Goal: Book appointment/travel/reservation

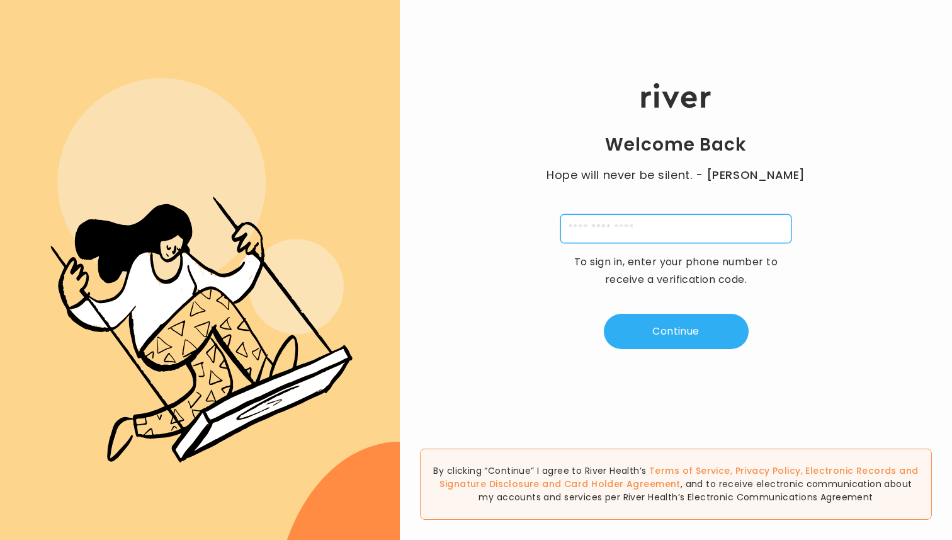
click at [653, 224] on input "tel" at bounding box center [675, 228] width 231 height 29
type input "**********"
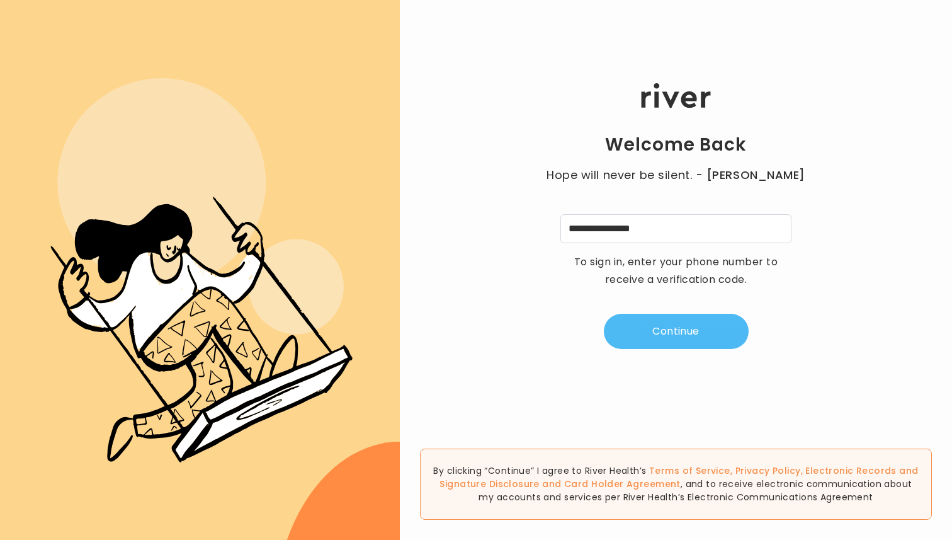
click at [675, 325] on button "Continue" at bounding box center [676, 331] width 145 height 35
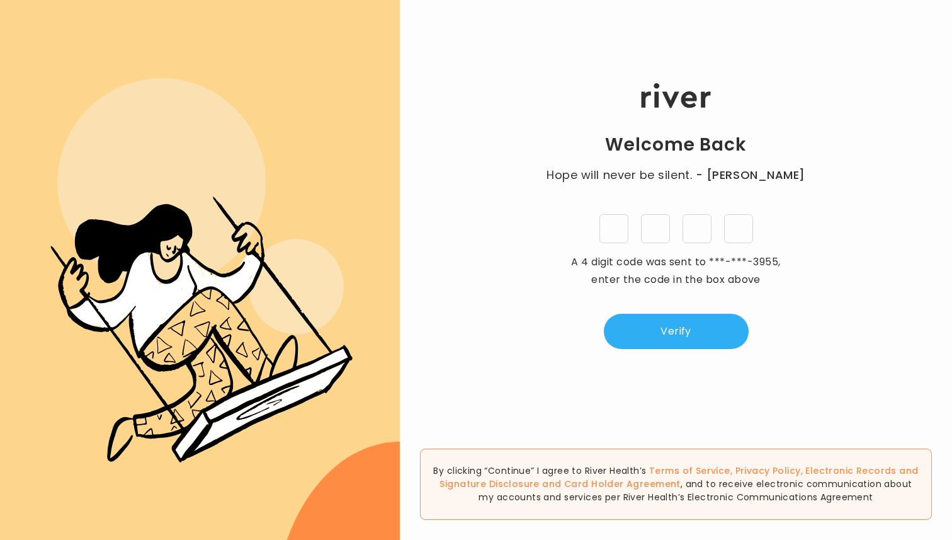
type input "*"
click at [672, 330] on button "Verify" at bounding box center [676, 331] width 145 height 35
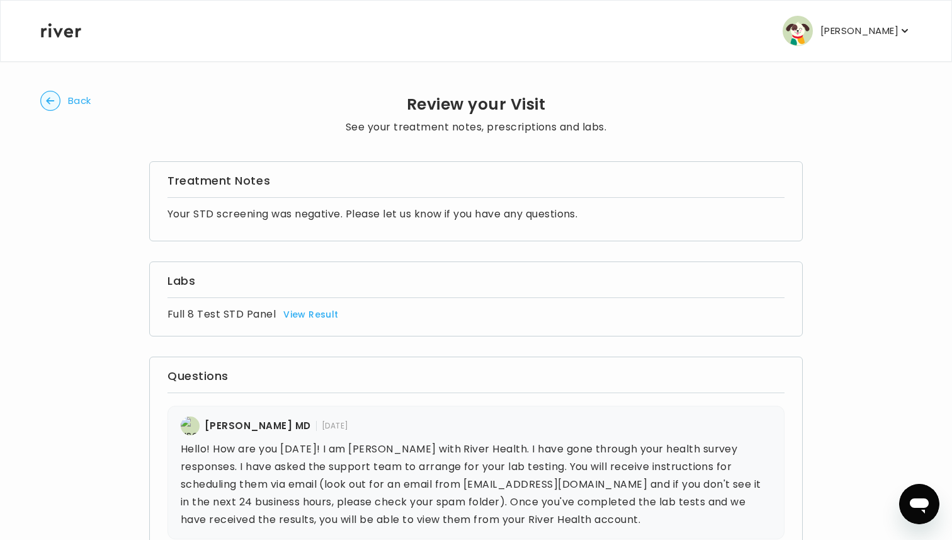
click at [55, 100] on circle "button" at bounding box center [51, 101] width 20 height 20
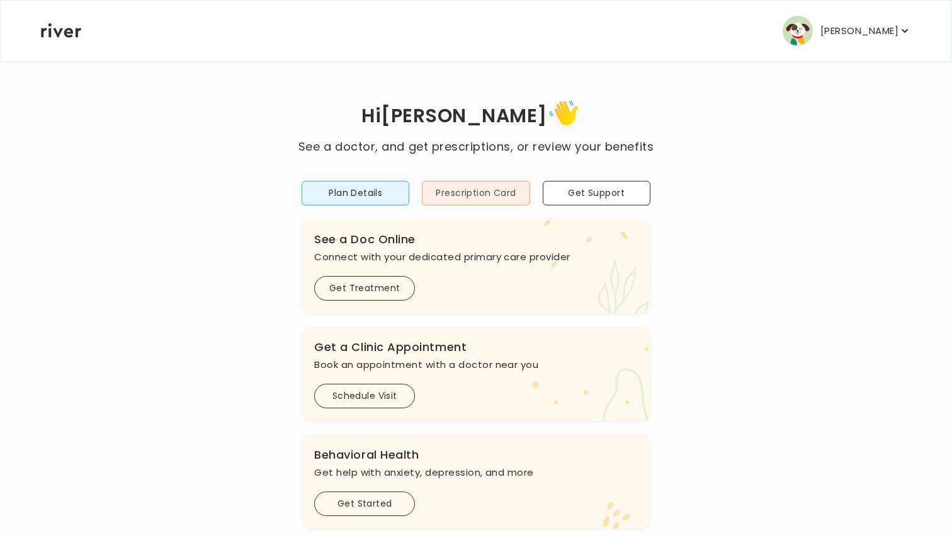
click at [462, 195] on button "Prescription Card" at bounding box center [476, 193] width 108 height 25
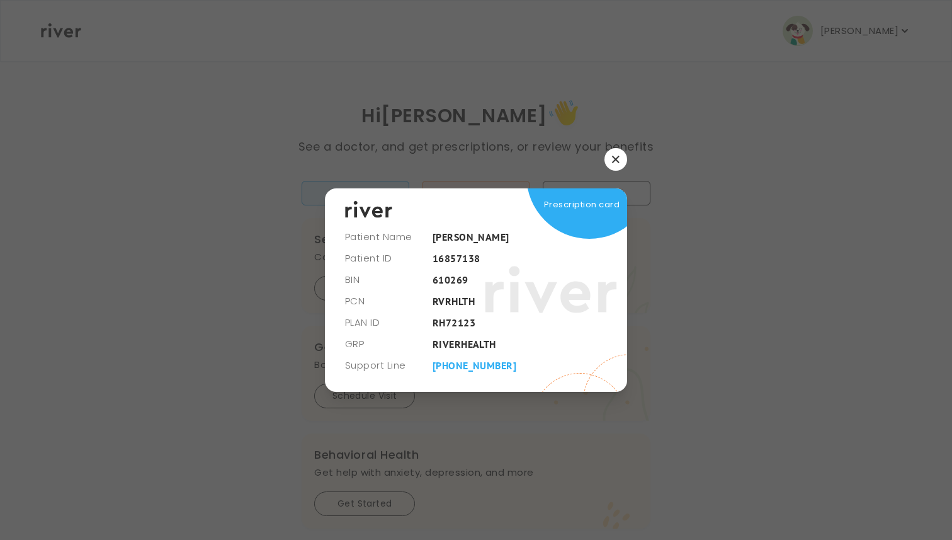
click at [614, 158] on icon "button" at bounding box center [615, 159] width 7 height 7
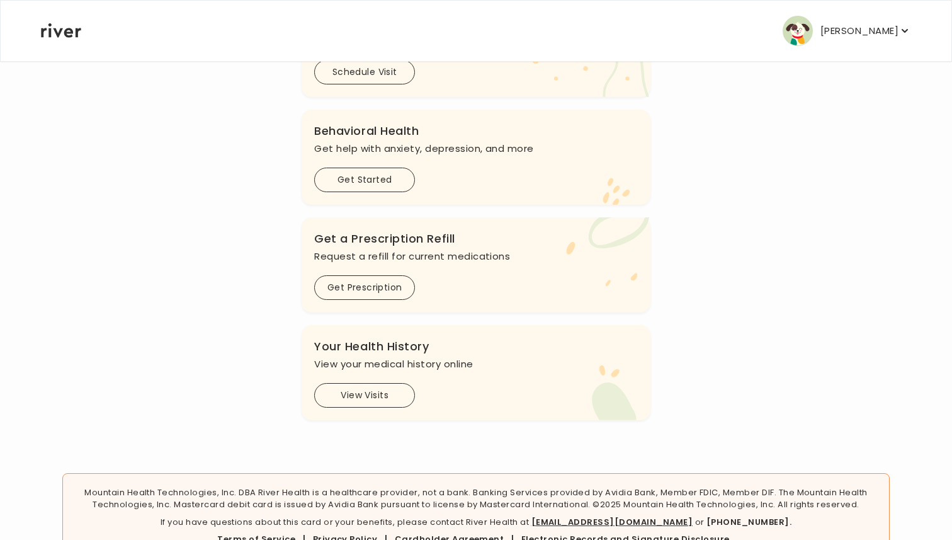
scroll to position [299, 0]
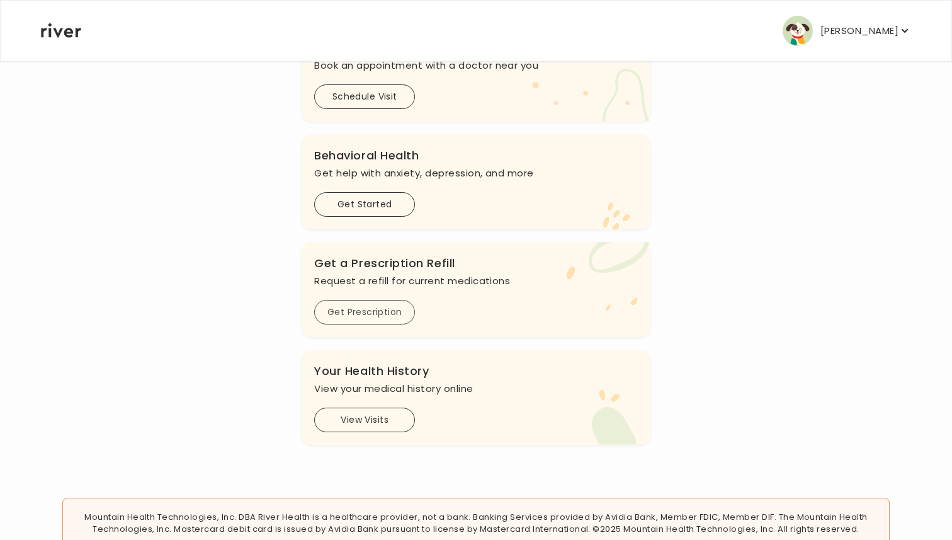
click at [345, 307] on button "Get Prescription" at bounding box center [364, 312] width 101 height 25
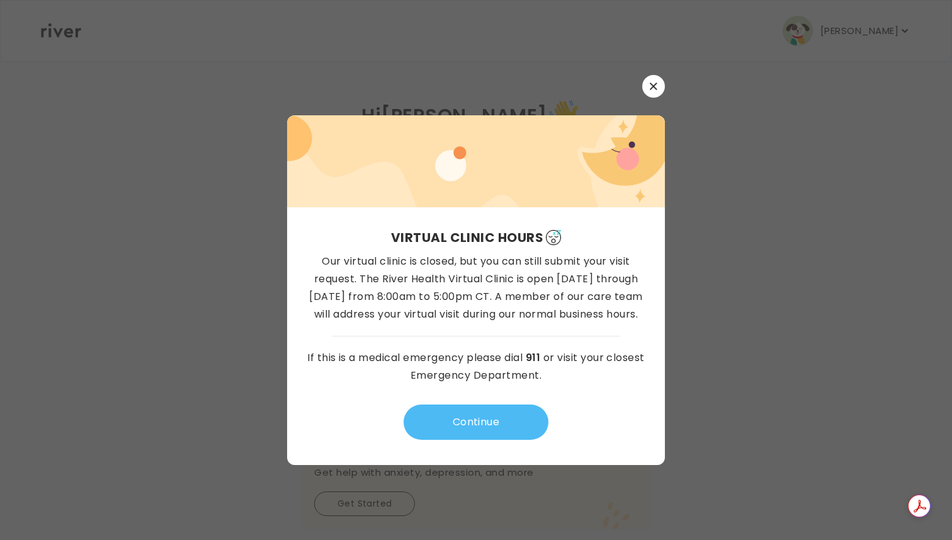
click at [467, 426] on button "Continue" at bounding box center [476, 421] width 145 height 35
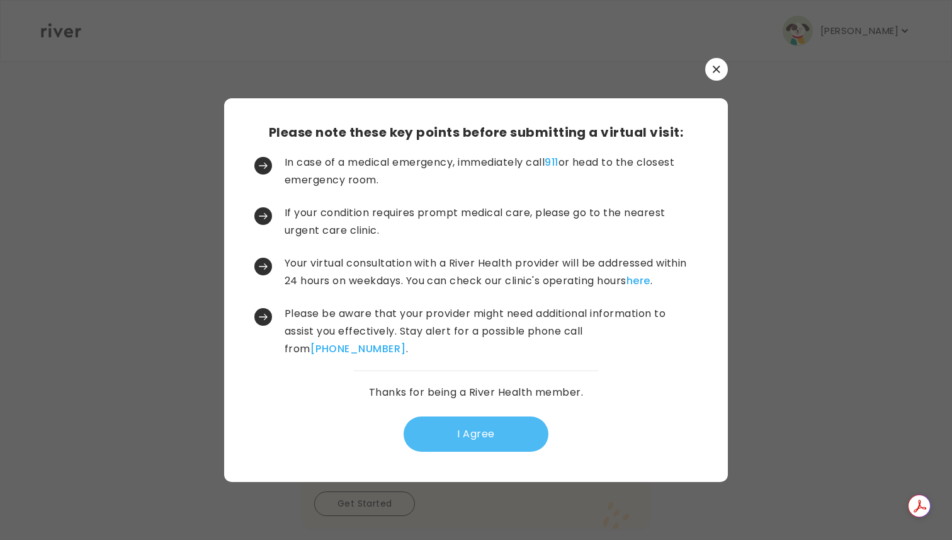
click at [487, 441] on button "I Agree" at bounding box center [476, 433] width 145 height 35
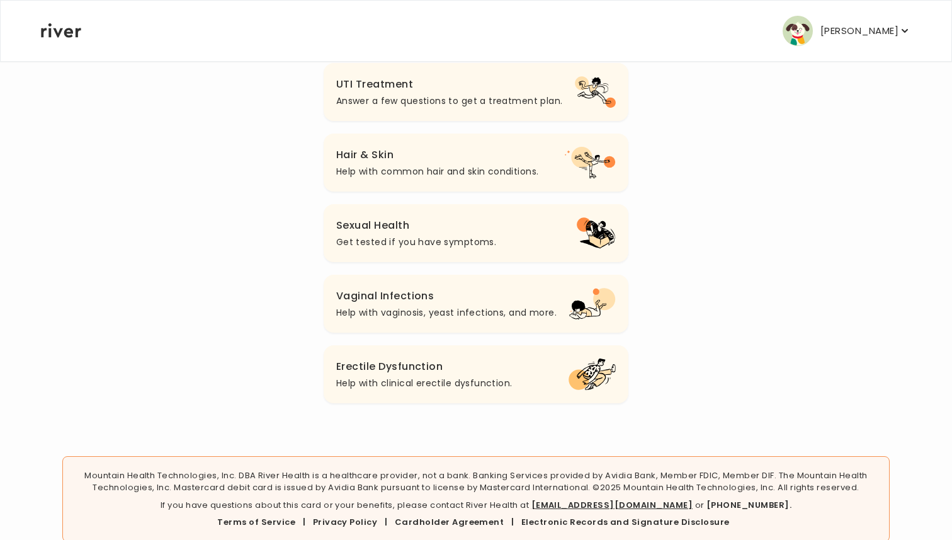
scroll to position [475, 0]
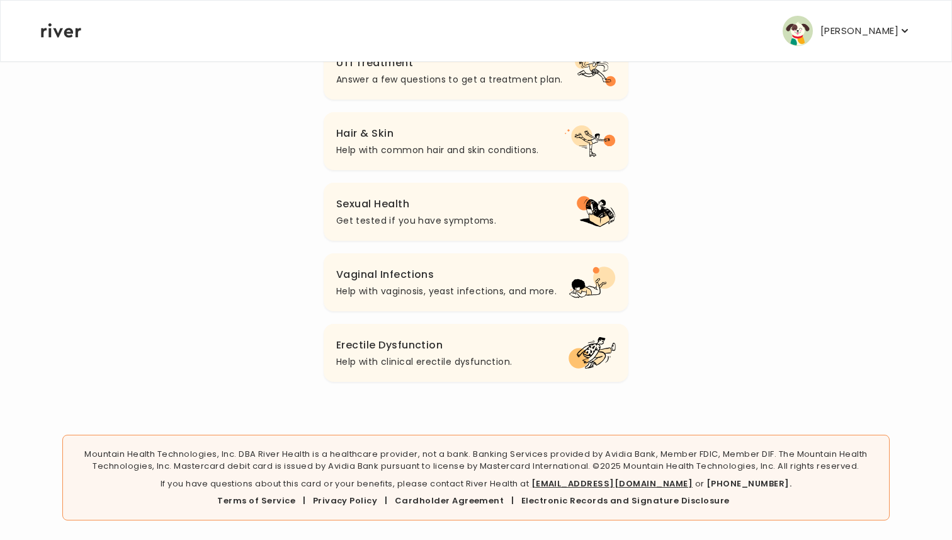
click at [397, 218] on p "Get tested if you have symptoms." at bounding box center [416, 220] width 160 height 15
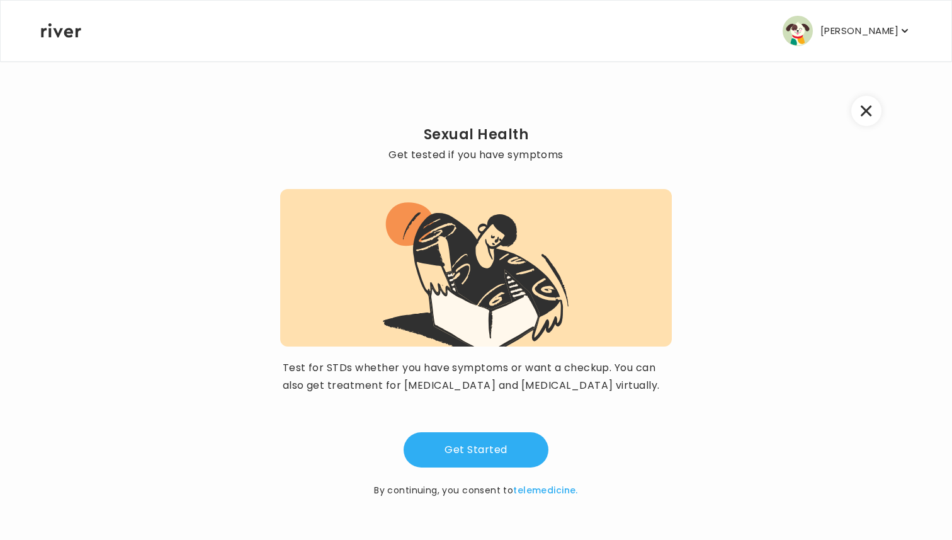
click at [869, 110] on icon "button" at bounding box center [866, 110] width 11 height 11
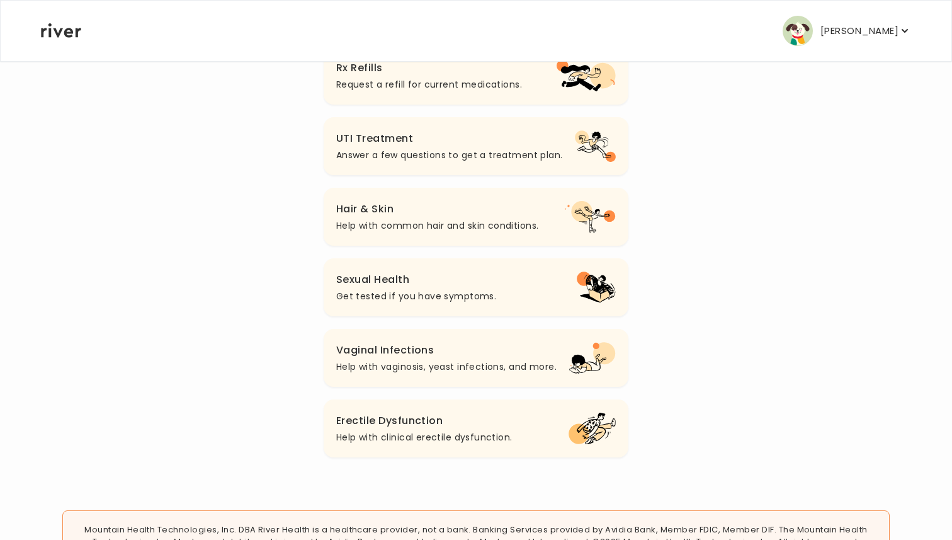
scroll to position [400, 0]
click at [373, 427] on h3 "Erectile Dysfunction" at bounding box center [424, 420] width 176 height 18
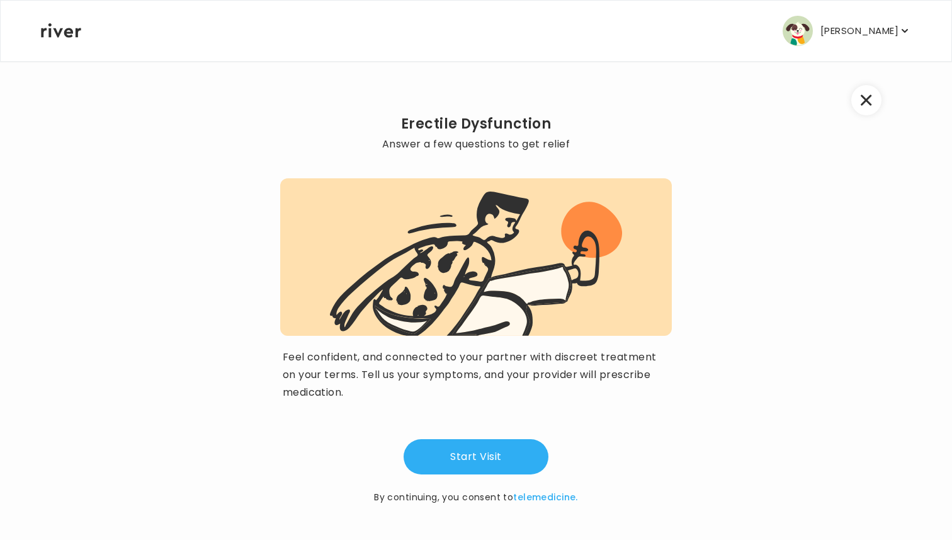
click at [866, 114] on button "button" at bounding box center [866, 100] width 30 height 30
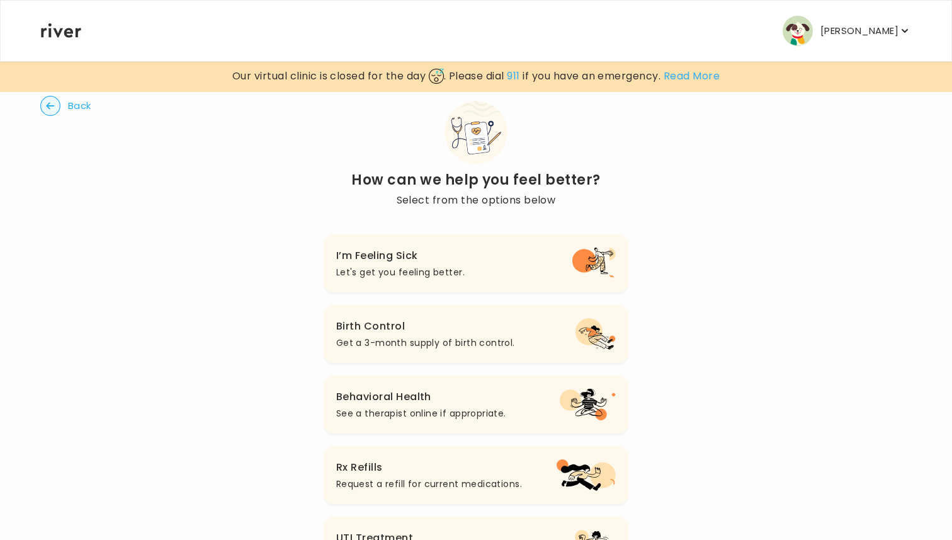
click at [57, 96] on icon "button" at bounding box center [50, 106] width 20 height 20
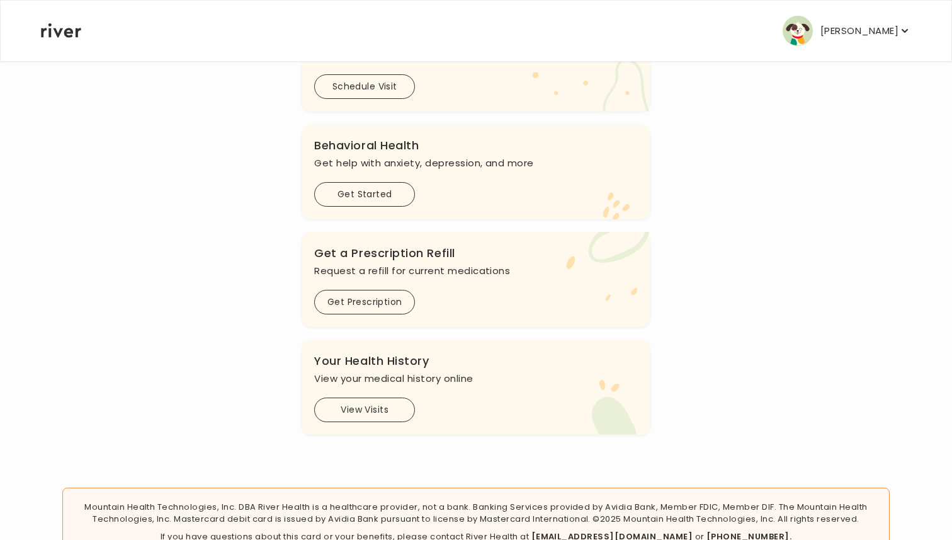
scroll to position [312, 0]
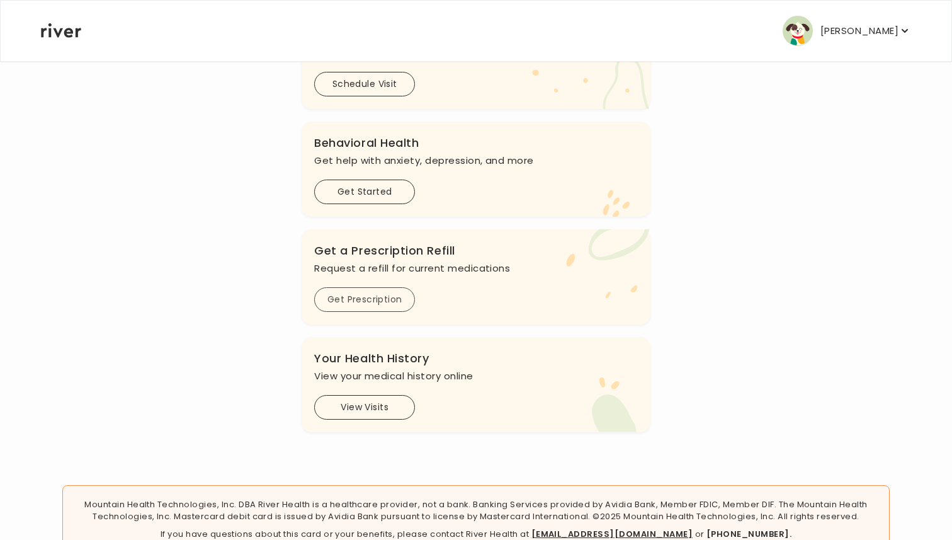
click at [354, 302] on button "Get Prescription" at bounding box center [364, 299] width 101 height 25
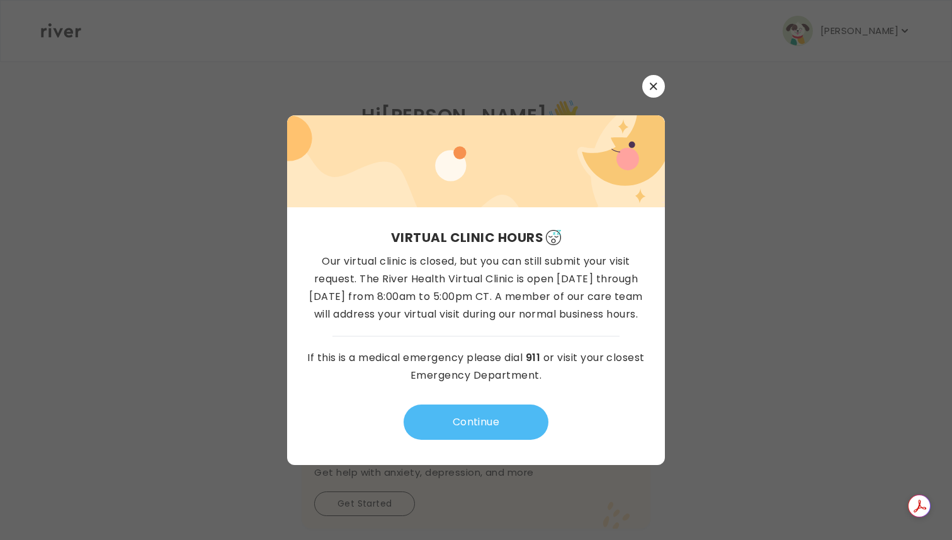
click at [474, 416] on button "Continue" at bounding box center [476, 421] width 145 height 35
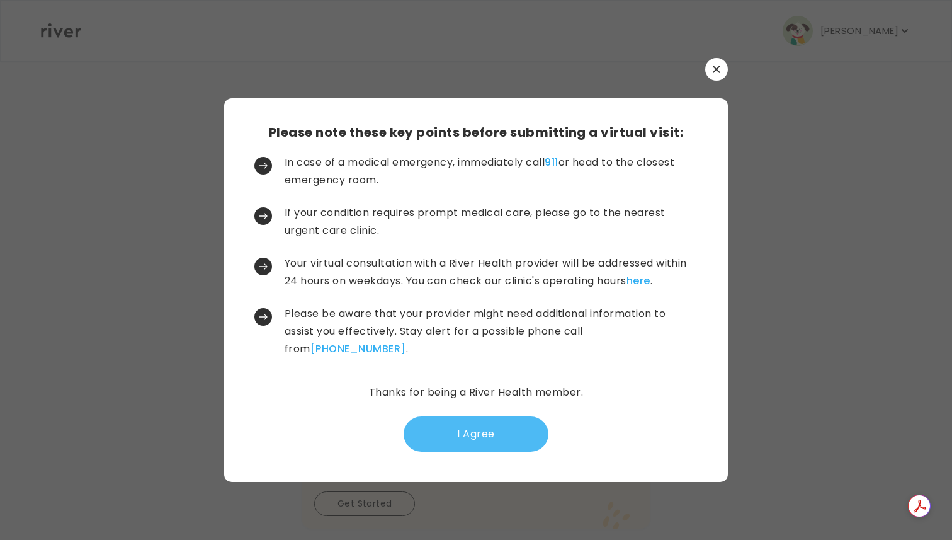
click at [457, 438] on button "I Agree" at bounding box center [476, 433] width 145 height 35
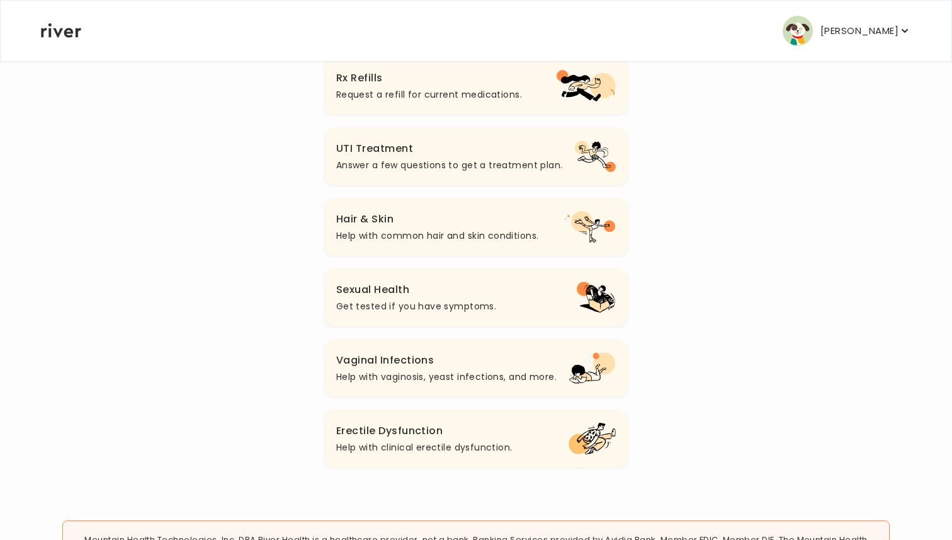
scroll to position [397, 0]
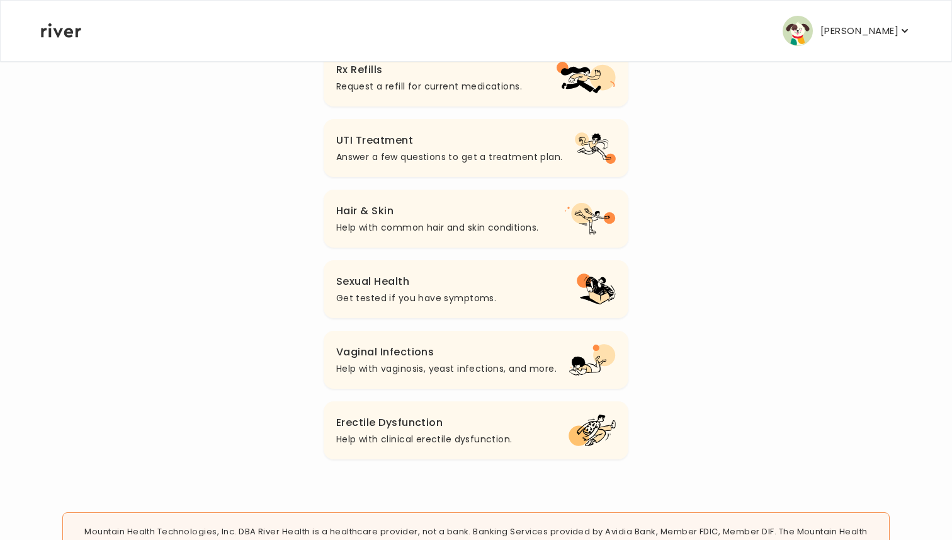
click at [348, 288] on h3 "Sexual Health" at bounding box center [416, 282] width 160 height 18
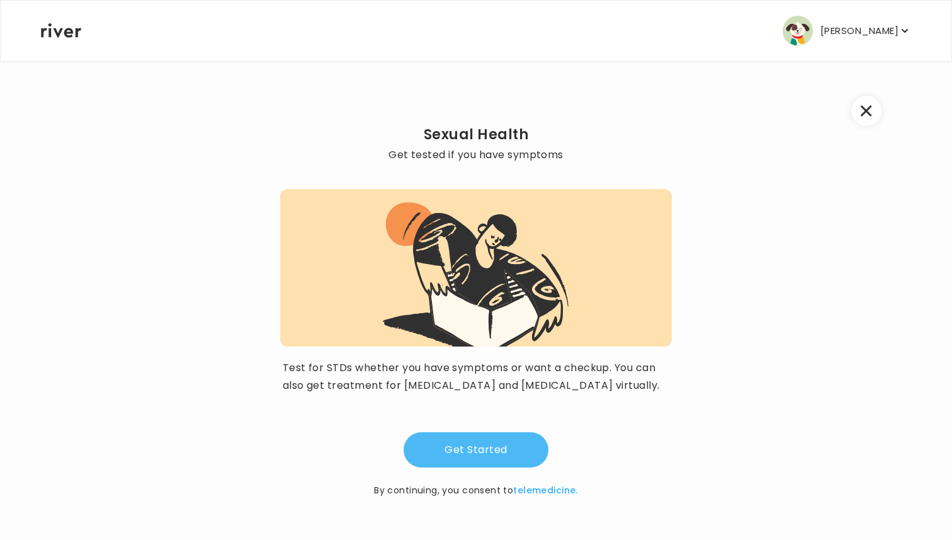
click at [463, 455] on button "Get Started" at bounding box center [476, 449] width 145 height 35
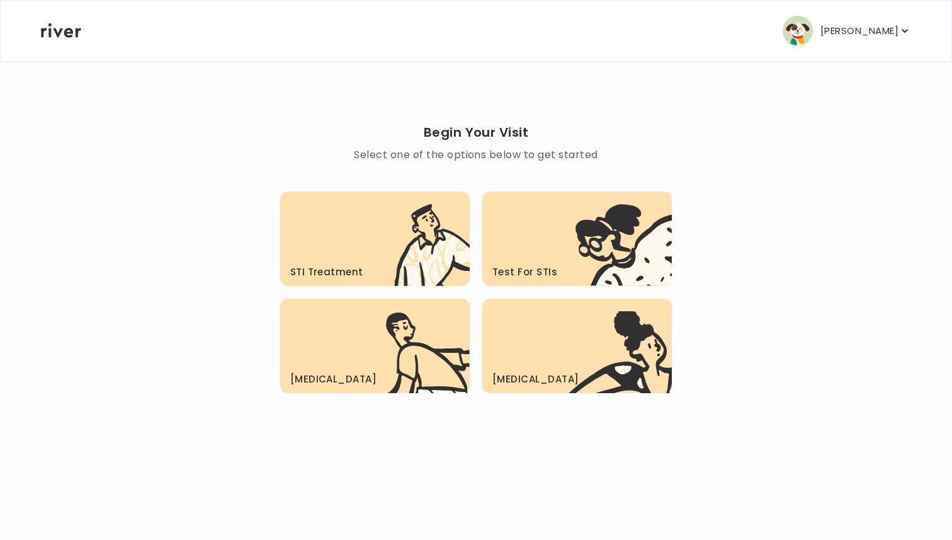
click at [57, 38] on div "Eduardo Hernandez Profile Add Family Activate Card Reimbursement Terms of Servi…" at bounding box center [476, 31] width 870 height 60
click at [57, 31] on icon at bounding box center [61, 30] width 40 height 14
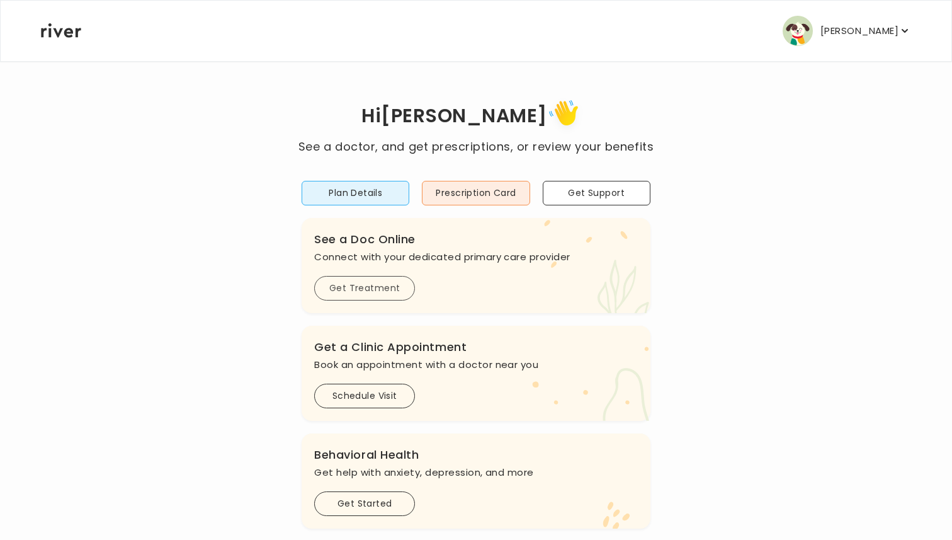
click at [369, 290] on button "Get Treatment" at bounding box center [364, 288] width 101 height 25
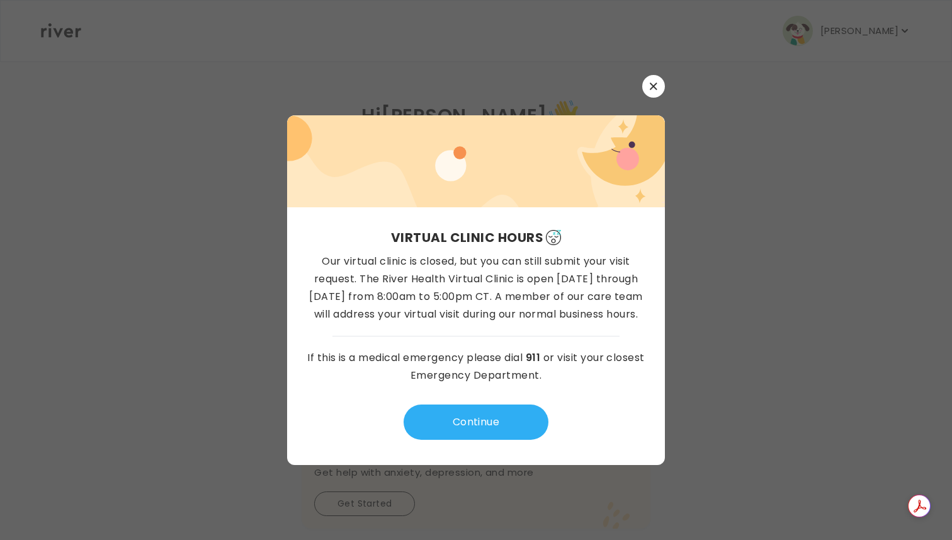
click at [650, 85] on icon "button" at bounding box center [654, 86] width 8 height 8
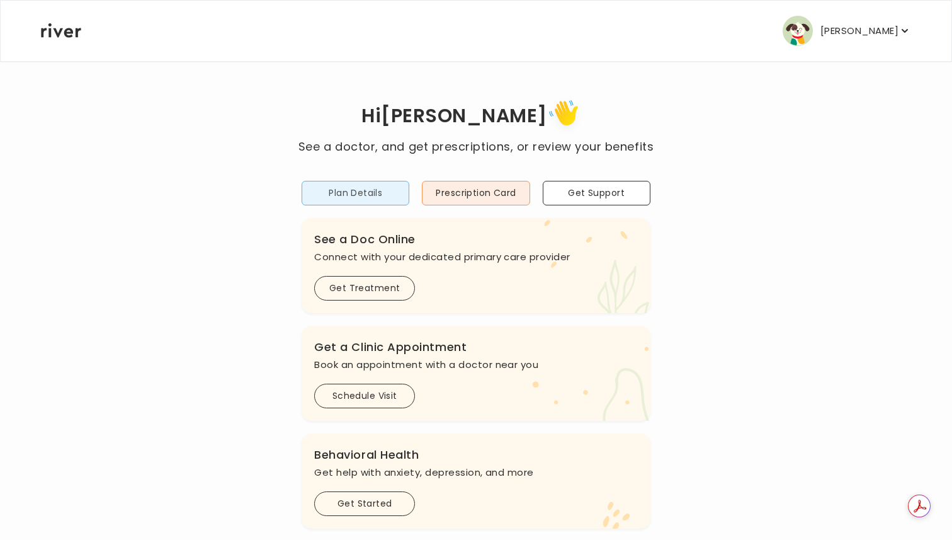
click at [370, 183] on button "Plan Details" at bounding box center [356, 193] width 108 height 25
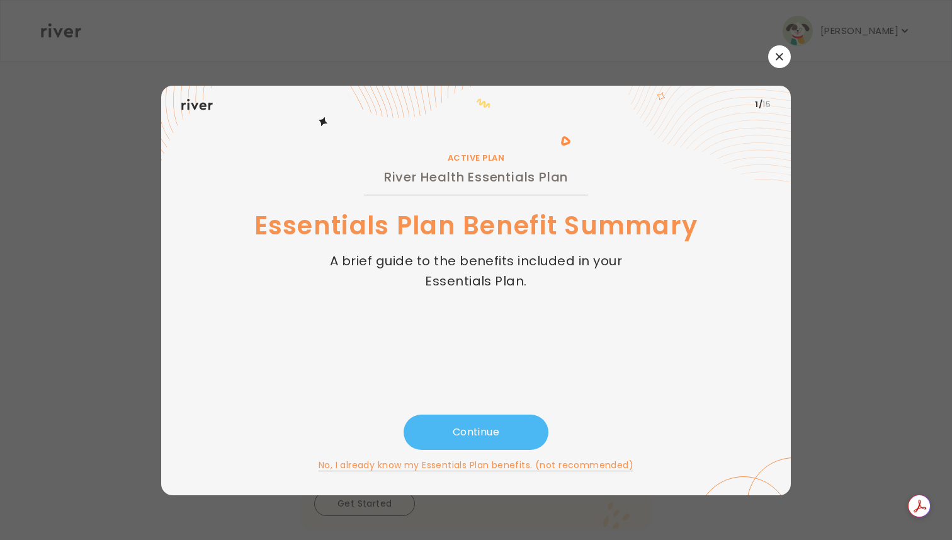
click at [472, 432] on button "Continue" at bounding box center [476, 431] width 145 height 35
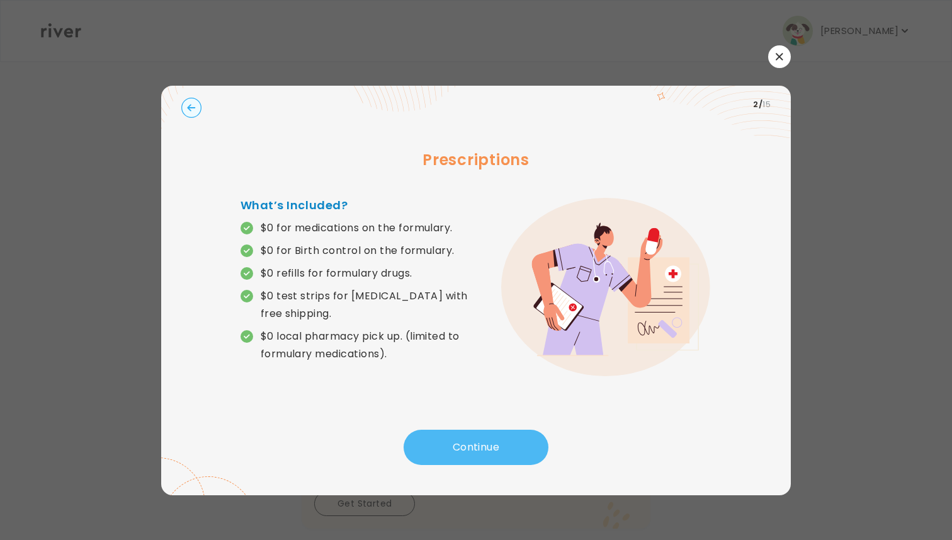
click at [472, 432] on button "Continue" at bounding box center [476, 446] width 145 height 35
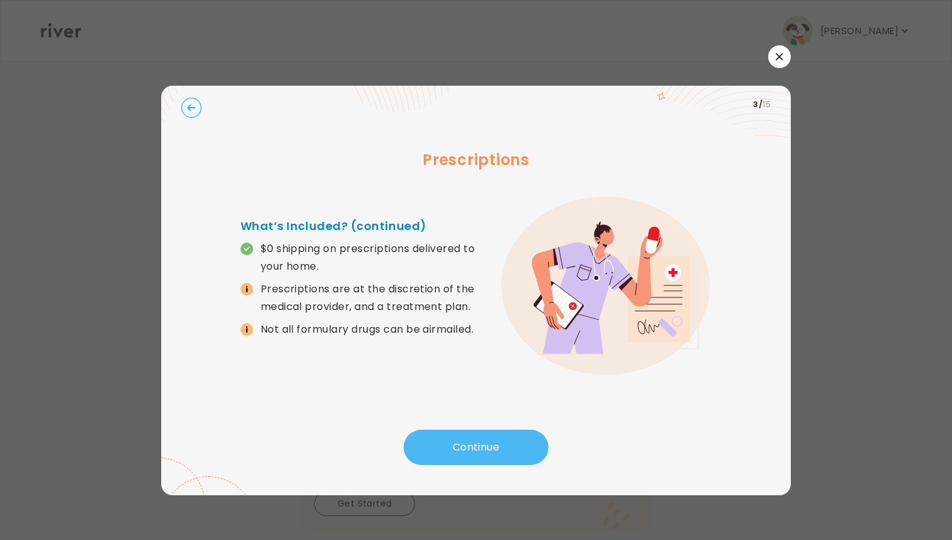
click at [474, 443] on button "Continue" at bounding box center [476, 446] width 145 height 35
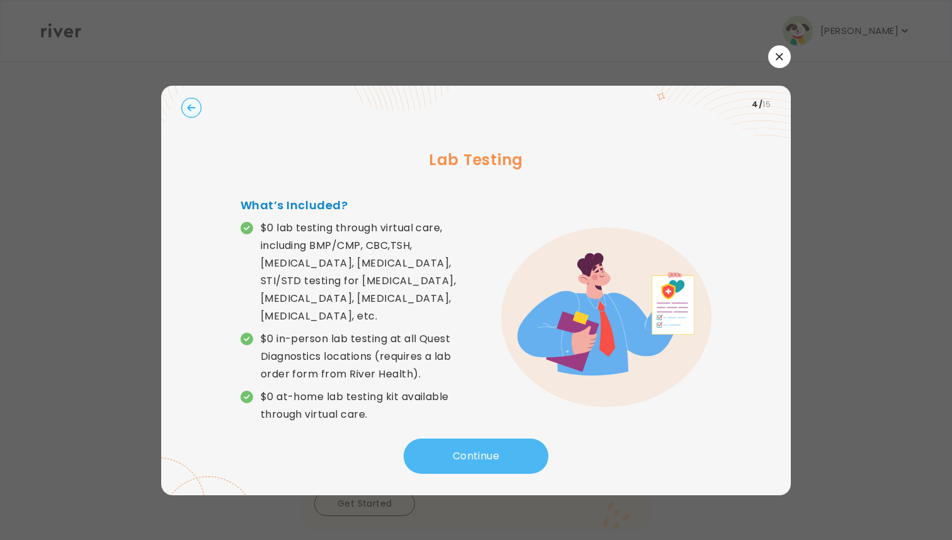
click at [474, 443] on button "Continue" at bounding box center [476, 455] width 145 height 35
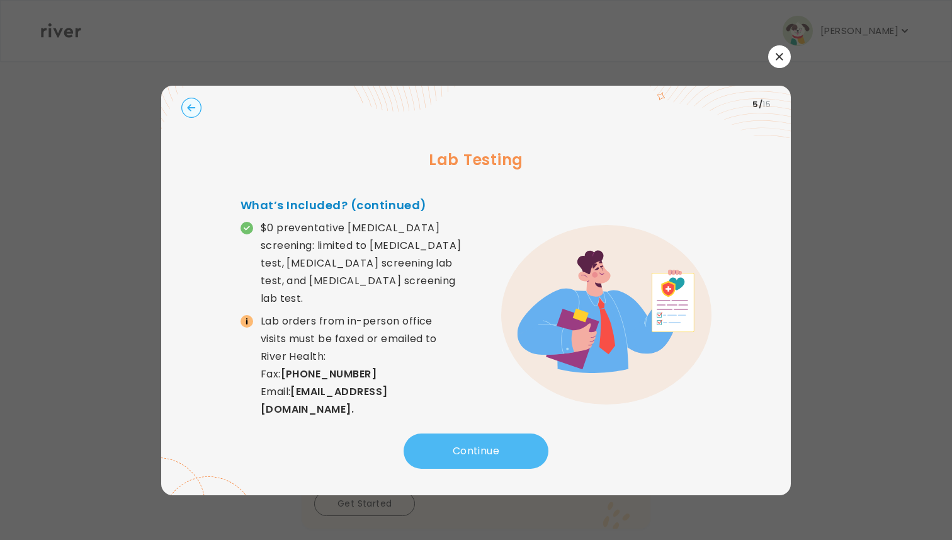
click at [474, 443] on button "Continue" at bounding box center [476, 450] width 145 height 35
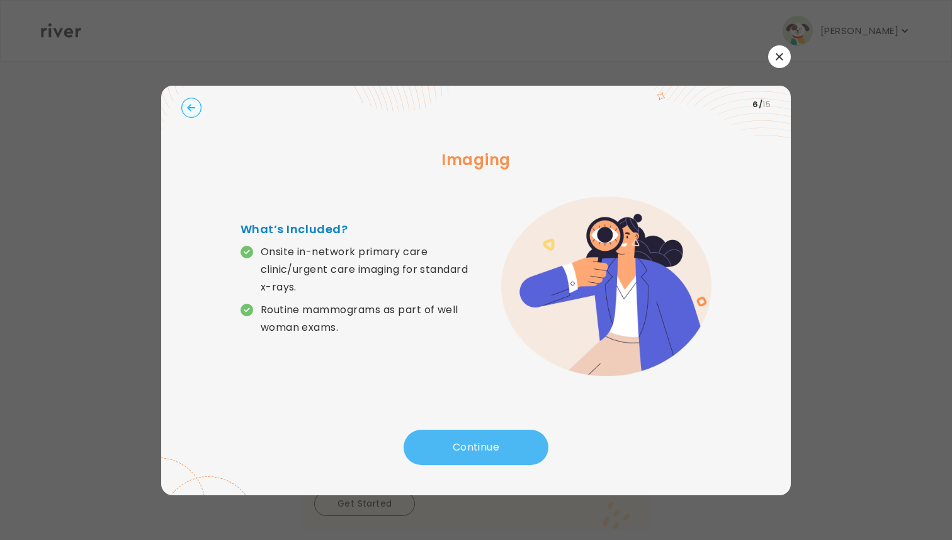
click at [474, 443] on button "Continue" at bounding box center [476, 446] width 145 height 35
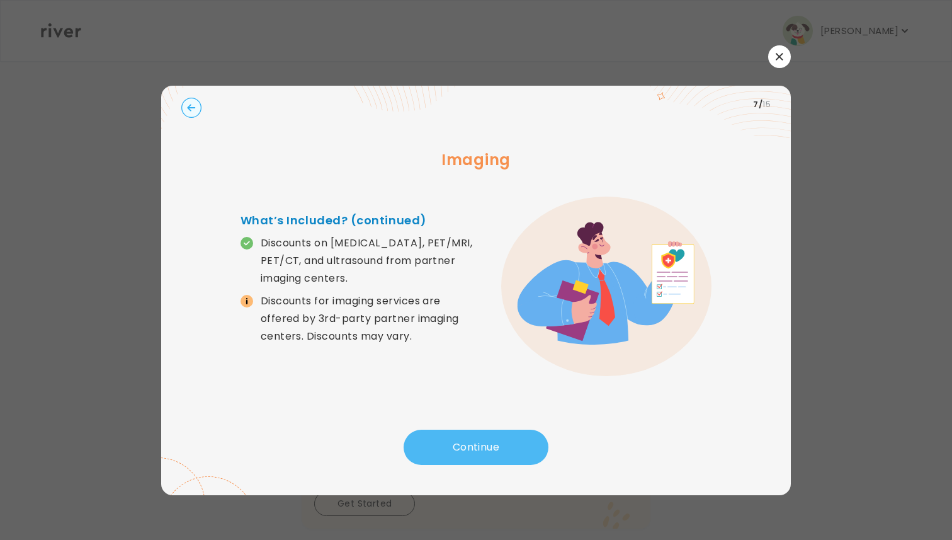
click at [474, 443] on button "Continue" at bounding box center [476, 446] width 145 height 35
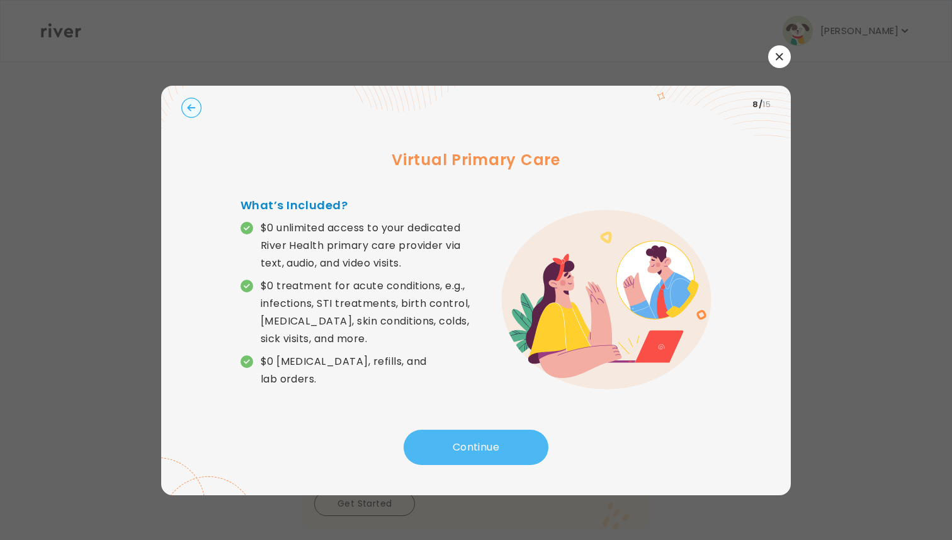
click at [474, 443] on button "Continue" at bounding box center [476, 446] width 145 height 35
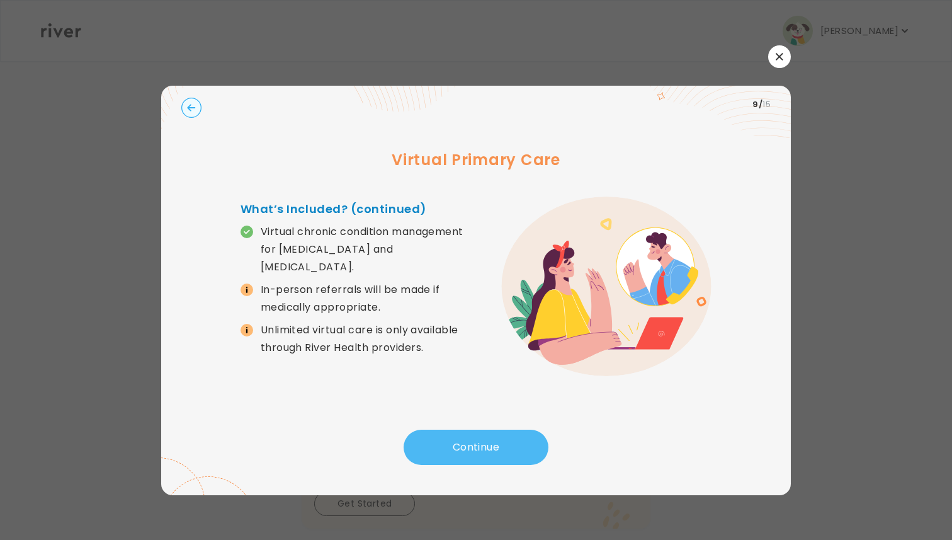
click at [474, 443] on button "Continue" at bounding box center [476, 446] width 145 height 35
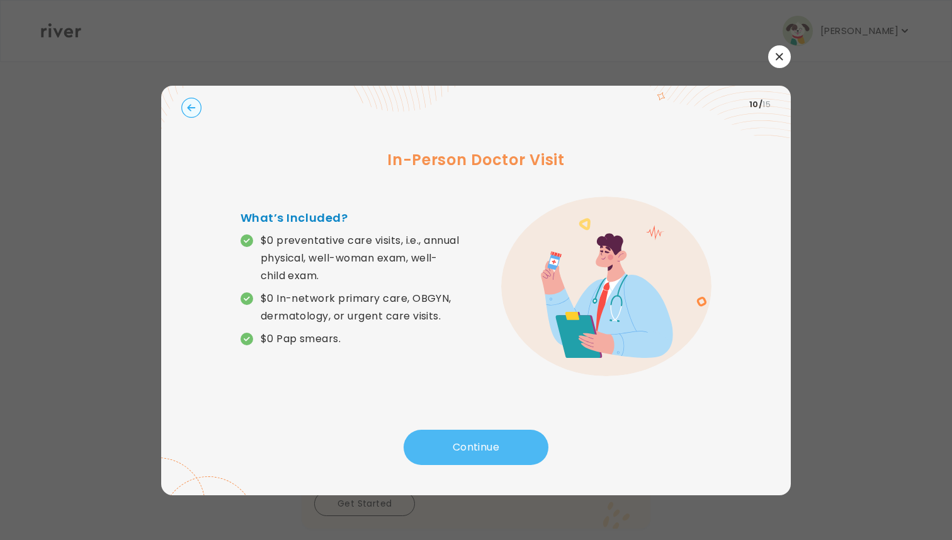
click at [474, 443] on button "Continue" at bounding box center [476, 446] width 145 height 35
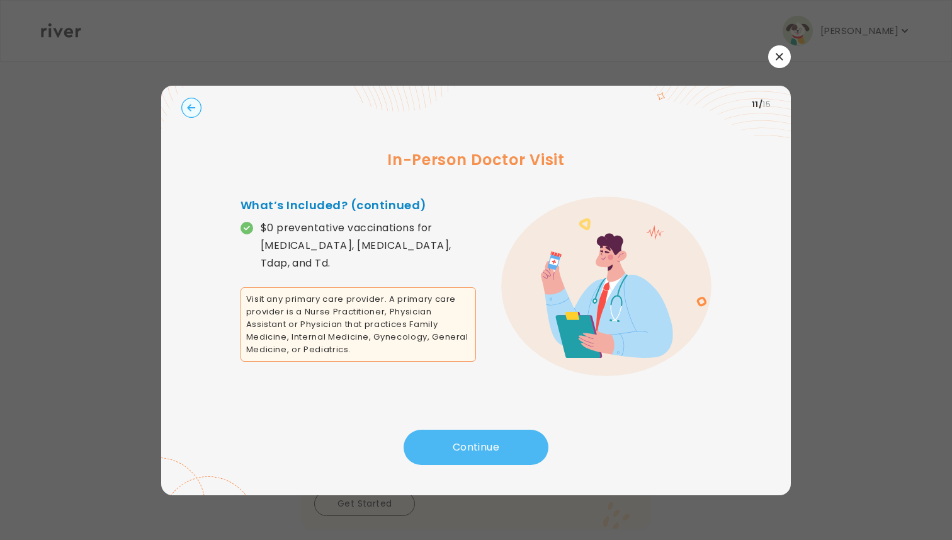
click at [475, 441] on button "Continue" at bounding box center [476, 446] width 145 height 35
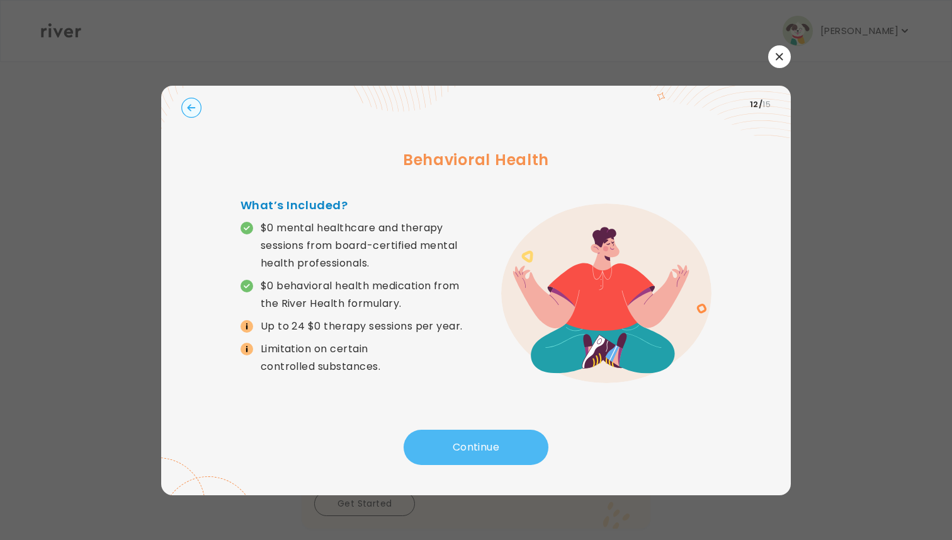
click at [475, 441] on button "Continue" at bounding box center [476, 446] width 145 height 35
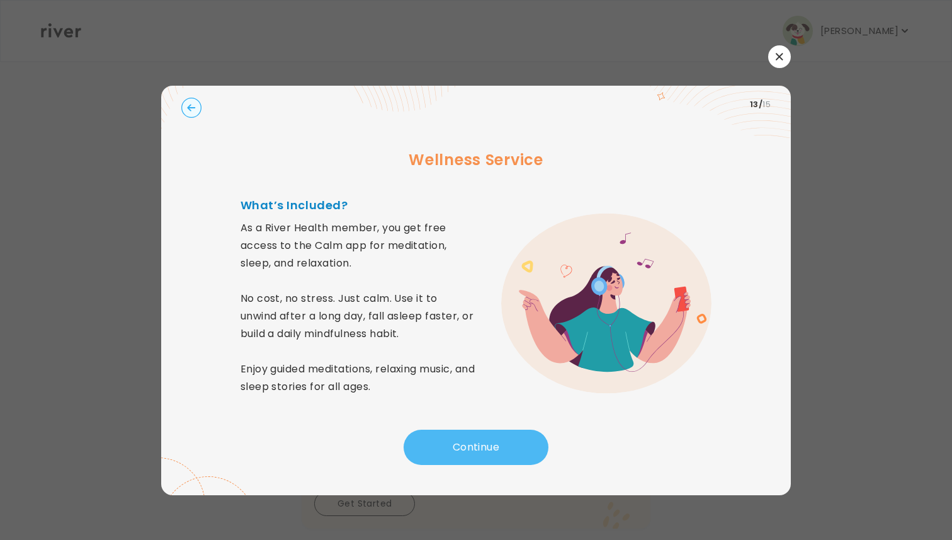
click at [475, 441] on button "Continue" at bounding box center [476, 446] width 145 height 35
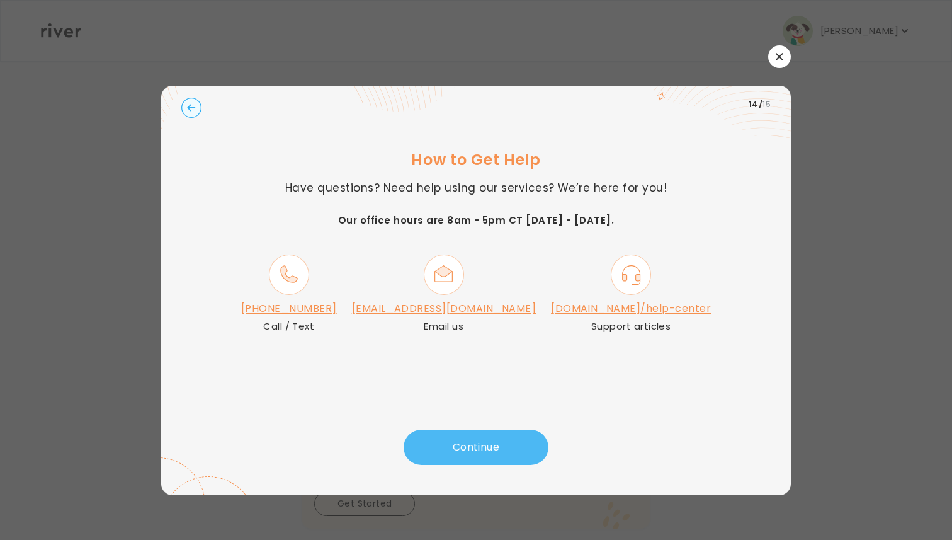
click at [499, 451] on button "Continue" at bounding box center [476, 446] width 145 height 35
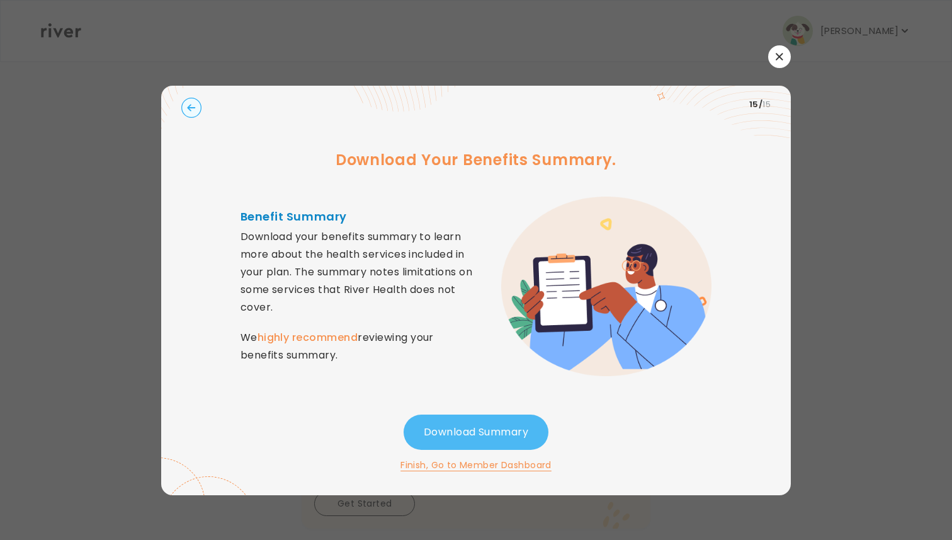
click at [459, 434] on button "Download Summary" at bounding box center [476, 431] width 145 height 35
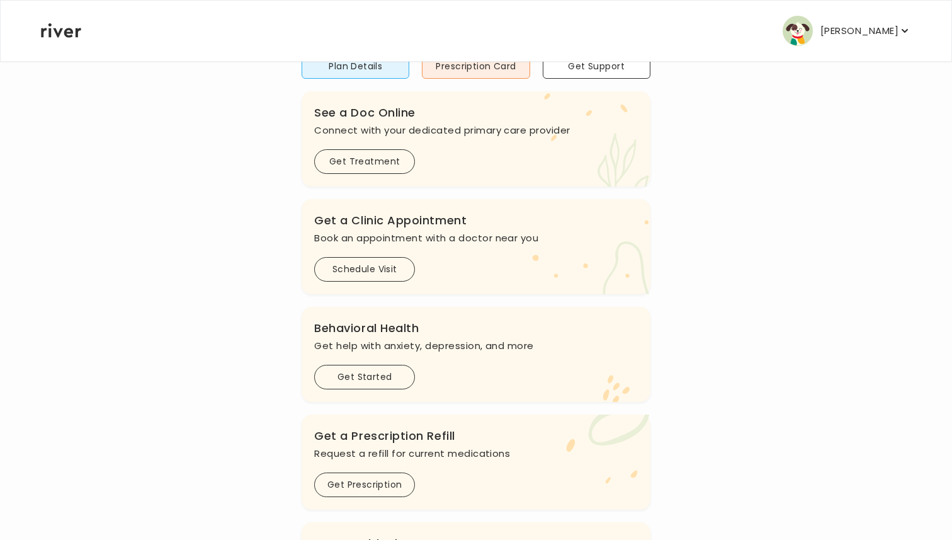
scroll to position [127, 0]
click at [356, 264] on button "Schedule Visit" at bounding box center [364, 268] width 101 height 25
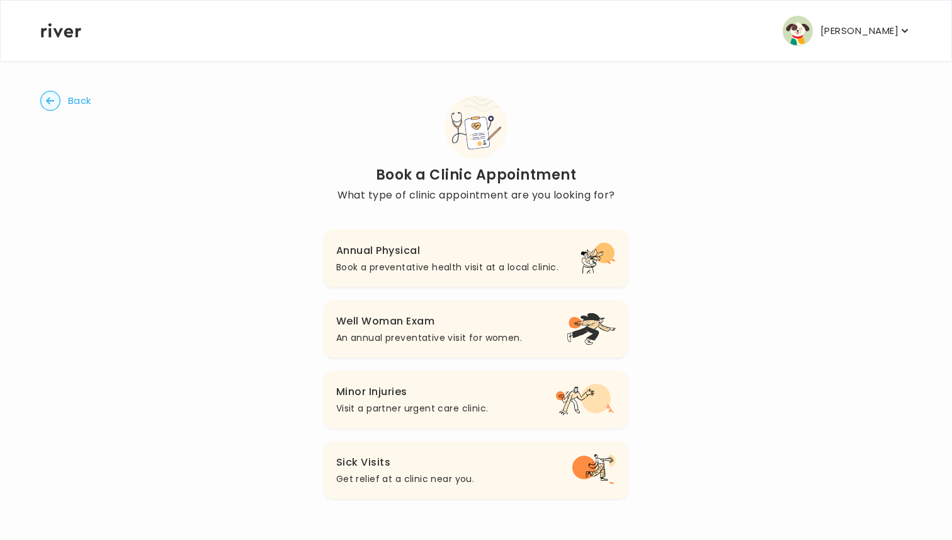
click at [372, 247] on h3 "Annual Physical" at bounding box center [447, 251] width 222 height 18
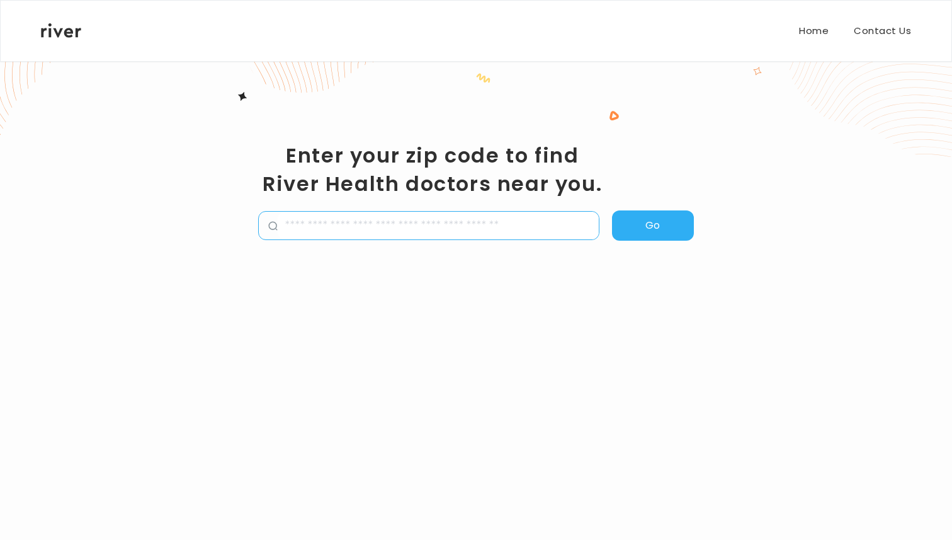
click at [339, 229] on input "zipCode" at bounding box center [438, 226] width 321 height 28
type input "*****"
click at [648, 224] on button "Go" at bounding box center [653, 225] width 82 height 30
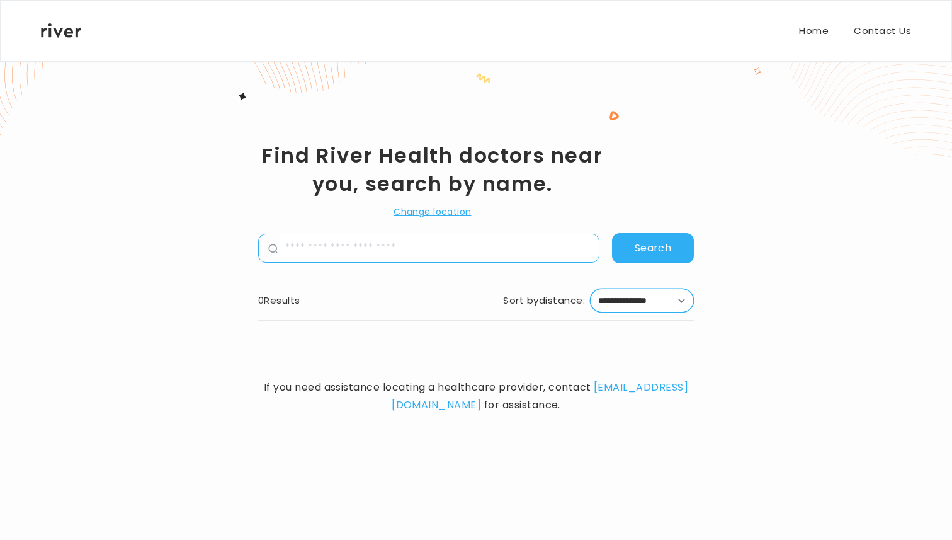
click at [668, 305] on select "**********" at bounding box center [642, 300] width 104 height 24
select select "*"
click at [590, 288] on select "**********" at bounding box center [642, 300] width 104 height 24
click at [646, 247] on button "Search" at bounding box center [653, 248] width 82 height 30
click at [654, 252] on button "Search" at bounding box center [653, 248] width 82 height 30
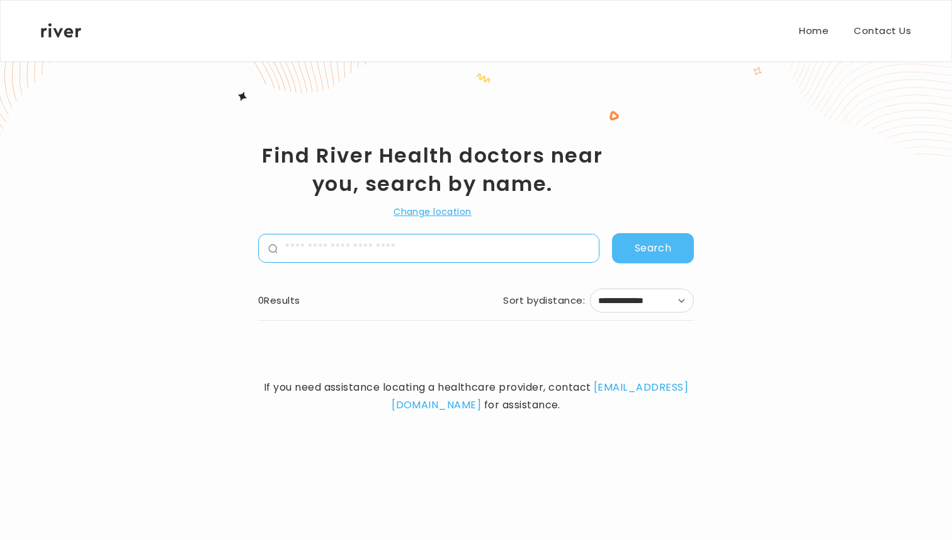
click at [654, 252] on button "Search" at bounding box center [653, 248] width 82 height 30
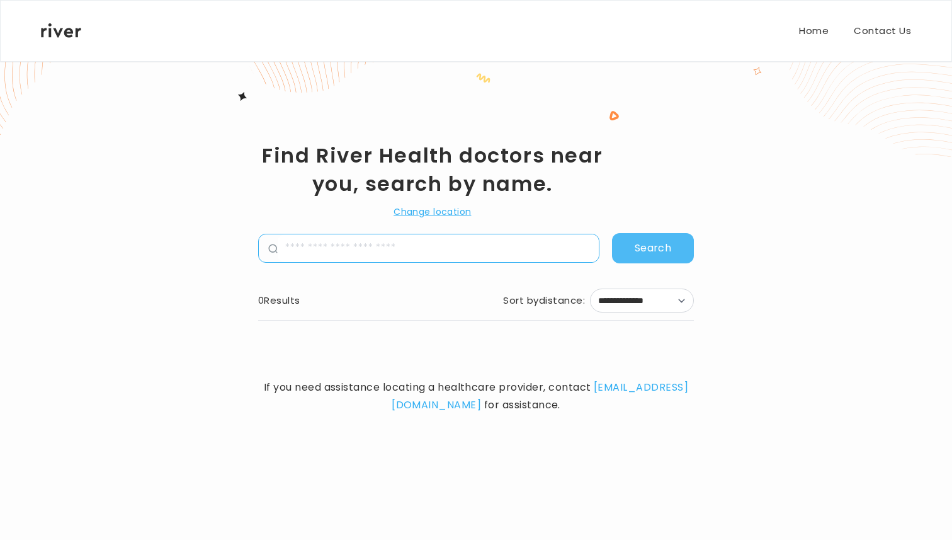
click at [654, 252] on button "Search" at bounding box center [653, 248] width 82 height 30
click at [653, 250] on button "Search" at bounding box center [653, 248] width 82 height 30
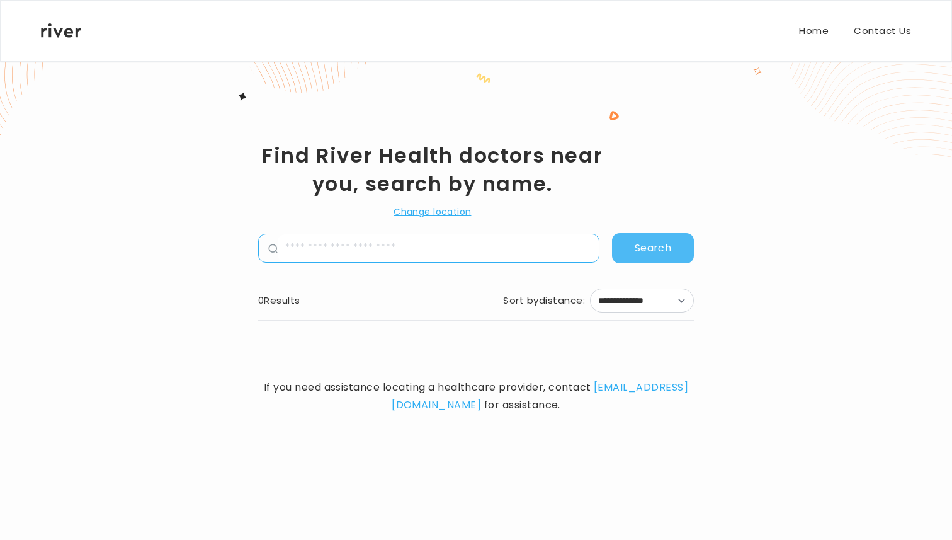
click at [653, 250] on button "Search" at bounding box center [653, 248] width 82 height 30
click at [450, 208] on button "Change location" at bounding box center [432, 211] width 77 height 15
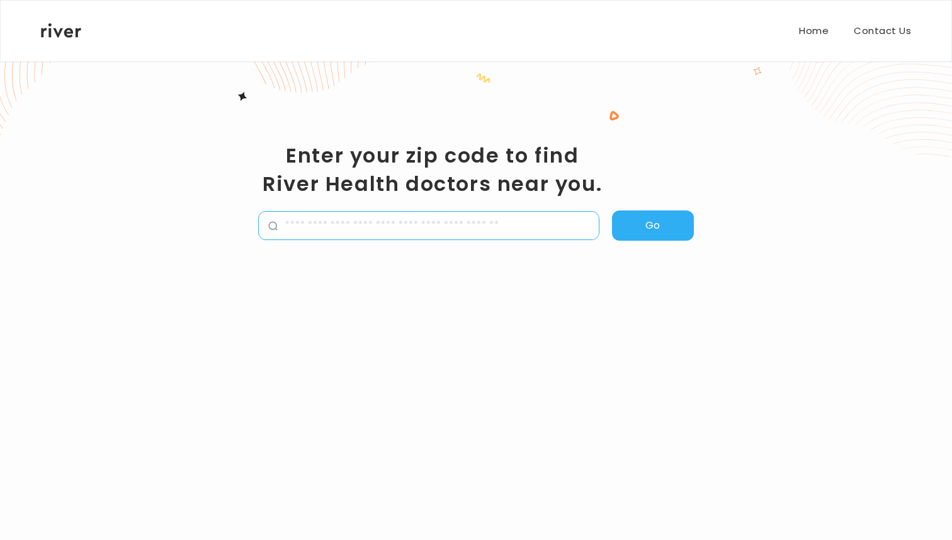
click at [390, 230] on input "zipCode" at bounding box center [438, 226] width 321 height 28
type input "*****"
click at [654, 215] on button "Go" at bounding box center [653, 225] width 82 height 30
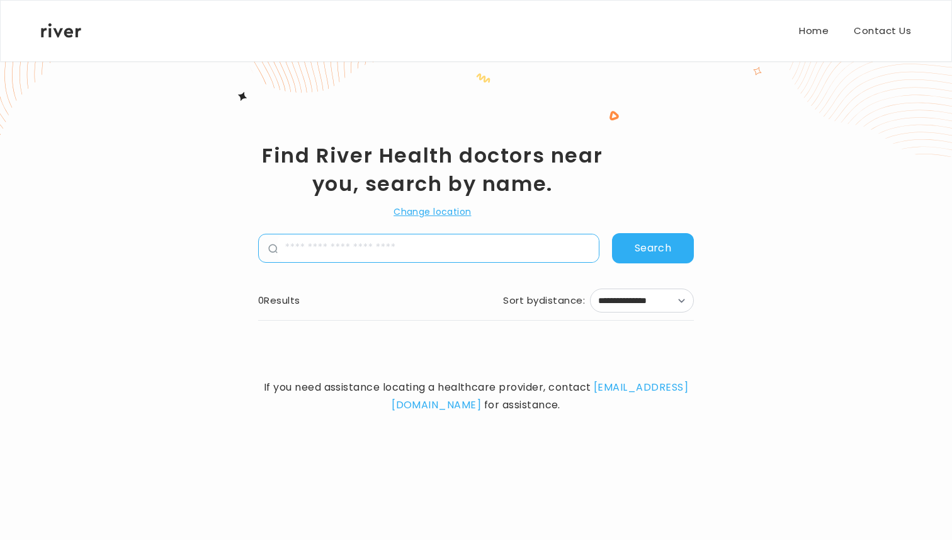
click at [438, 260] on input "name" at bounding box center [438, 248] width 321 height 28
click at [624, 303] on select "**********" at bounding box center [642, 300] width 104 height 24
select select "**"
click at [590, 288] on select "**********" at bounding box center [642, 300] width 104 height 24
click at [651, 251] on button "Search" at bounding box center [653, 248] width 82 height 30
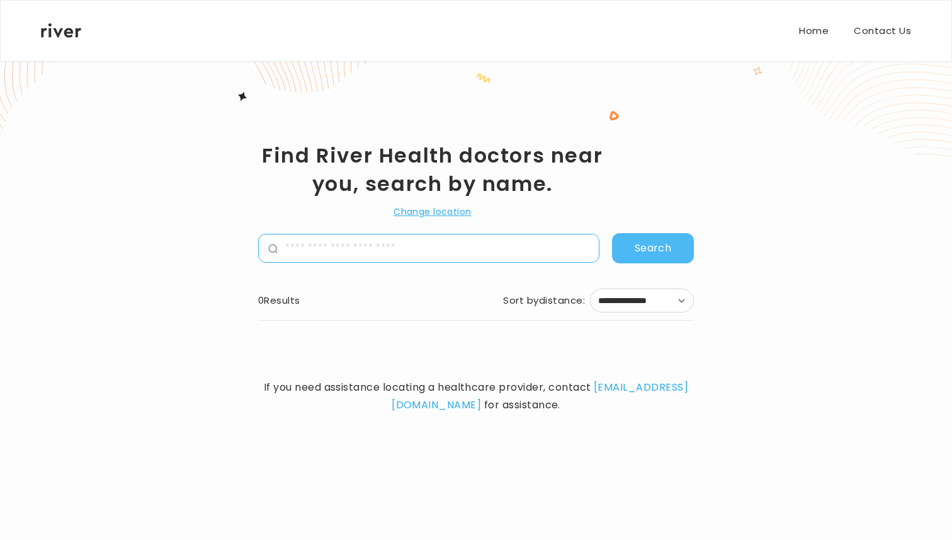
click at [651, 251] on button "Search" at bounding box center [653, 248] width 82 height 30
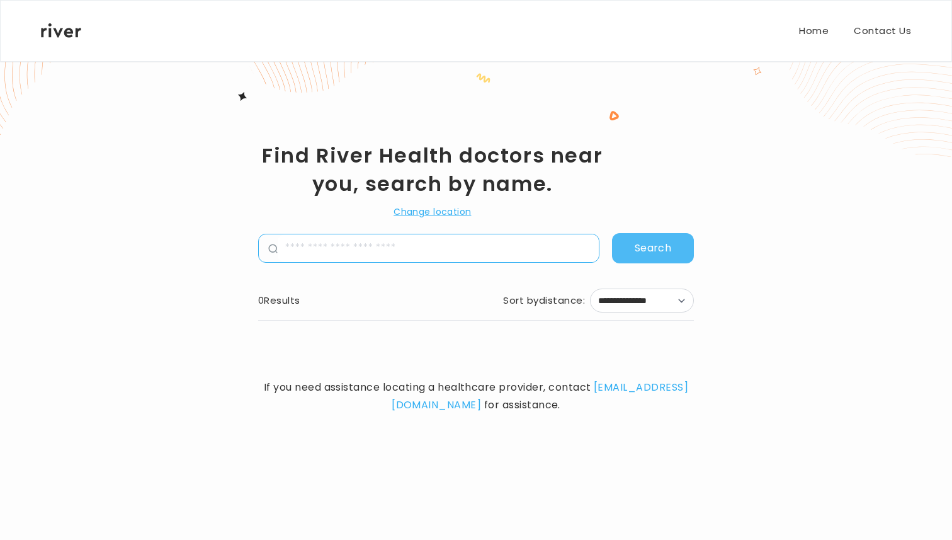
click at [651, 251] on button "Search" at bounding box center [653, 248] width 82 height 30
click at [65, 30] on icon at bounding box center [61, 30] width 40 height 14
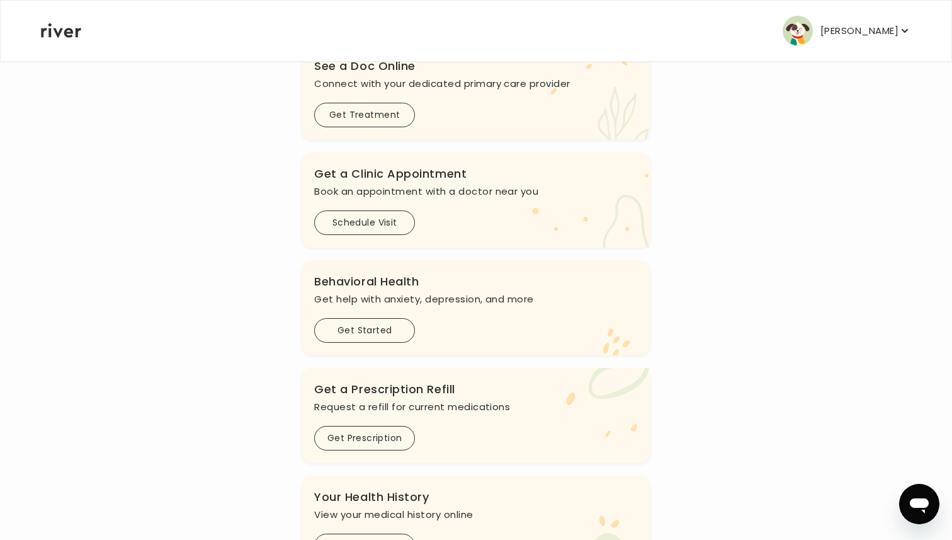
scroll to position [174, 0]
click at [363, 217] on button "Schedule Visit" at bounding box center [364, 222] width 101 height 25
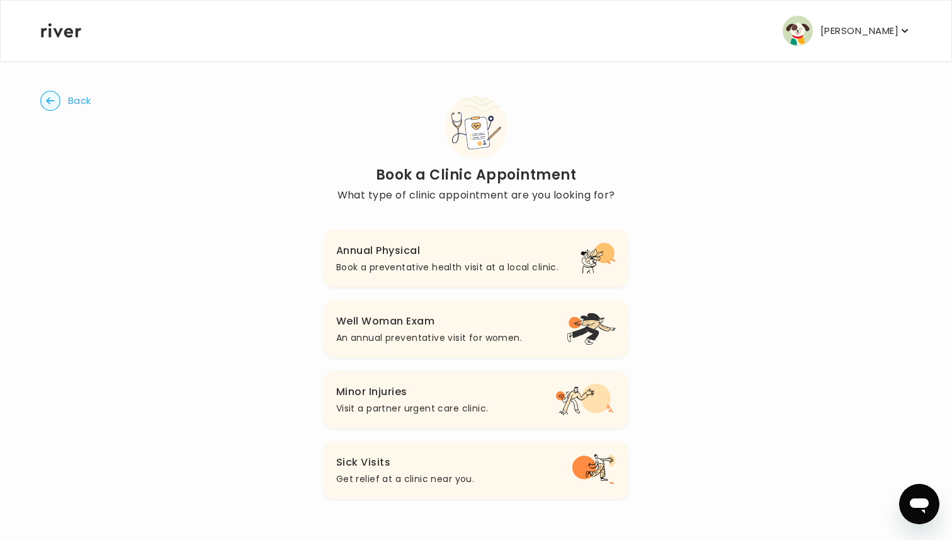
click at [412, 263] on p "Book a preventative health visit at a local clinic." at bounding box center [447, 266] width 222 height 15
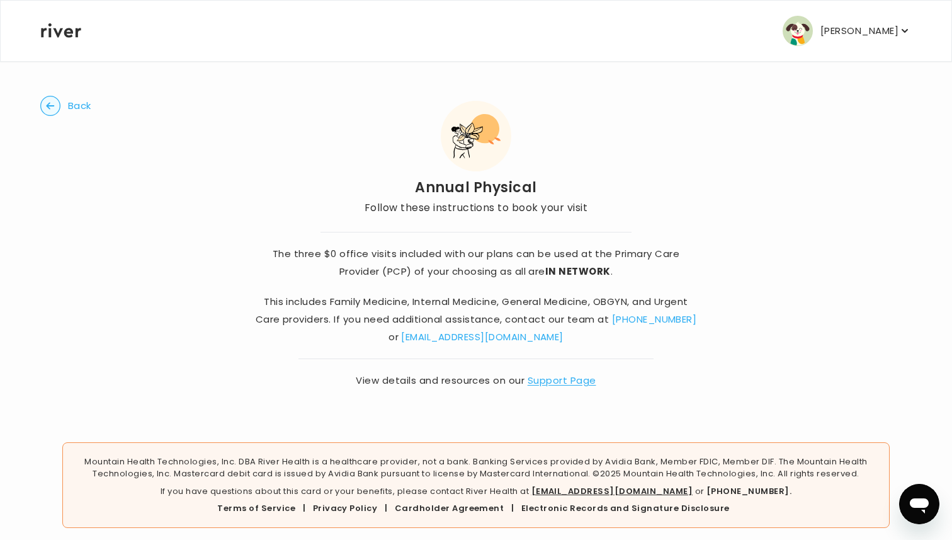
click at [63, 103] on button "Back" at bounding box center [65, 106] width 51 height 20
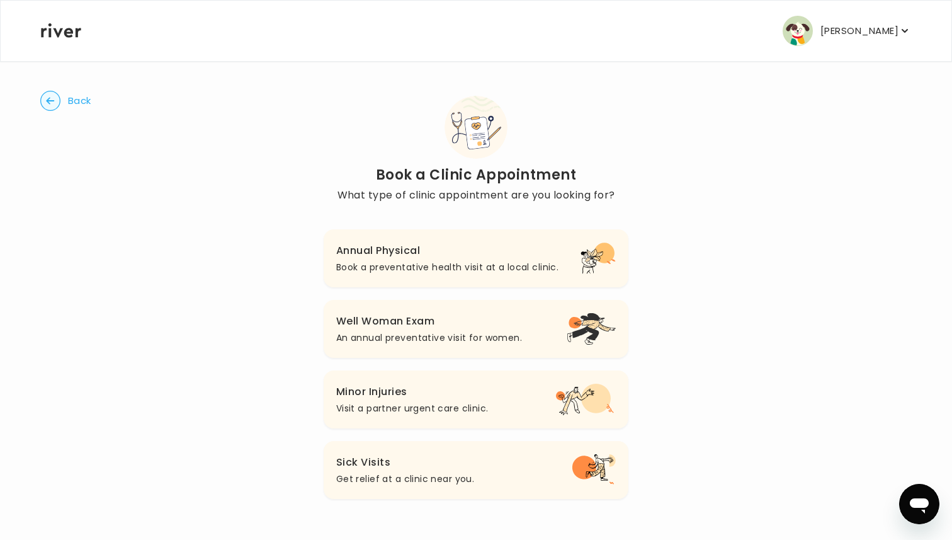
click at [48, 99] on icon "button" at bounding box center [50, 100] width 8 height 7
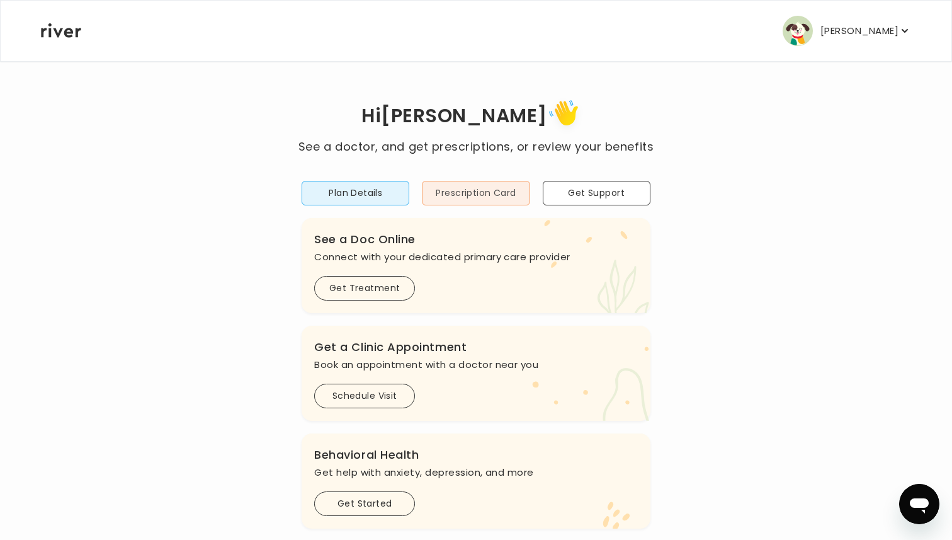
click at [472, 195] on button "Prescription Card" at bounding box center [476, 193] width 108 height 25
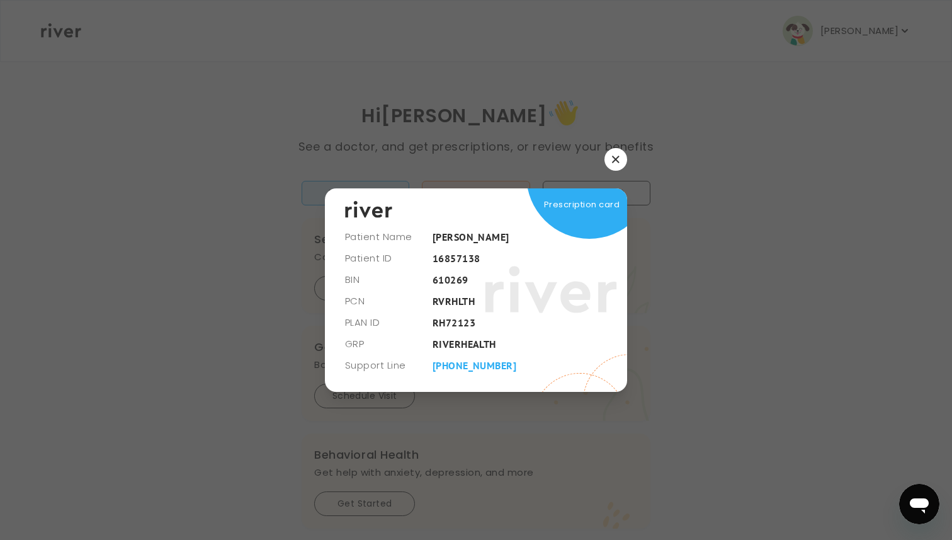
click at [450, 320] on div "Prescription card" at bounding box center [476, 289] width 302 height 203
drag, startPoint x: 479, startPoint y: 321, endPoint x: 426, endPoint y: 323, distance: 53.6
click at [426, 322] on div "Prescription card" at bounding box center [476, 289] width 302 height 203
